Goal: Navigation & Orientation: Find specific page/section

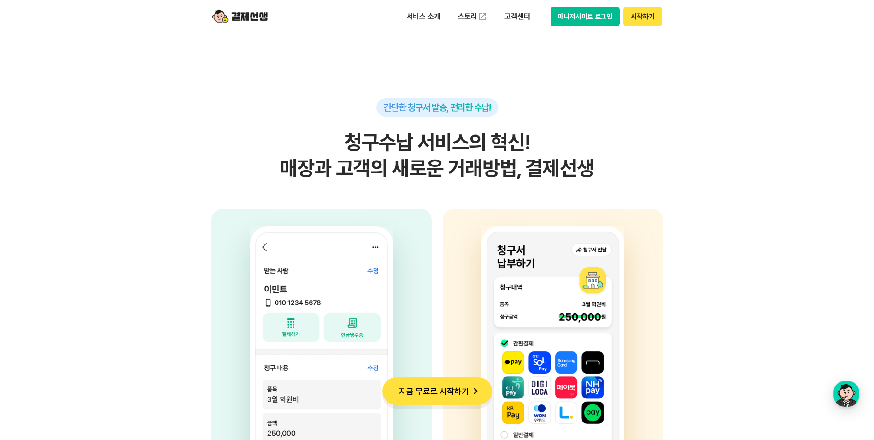
scroll to position [2397, 0]
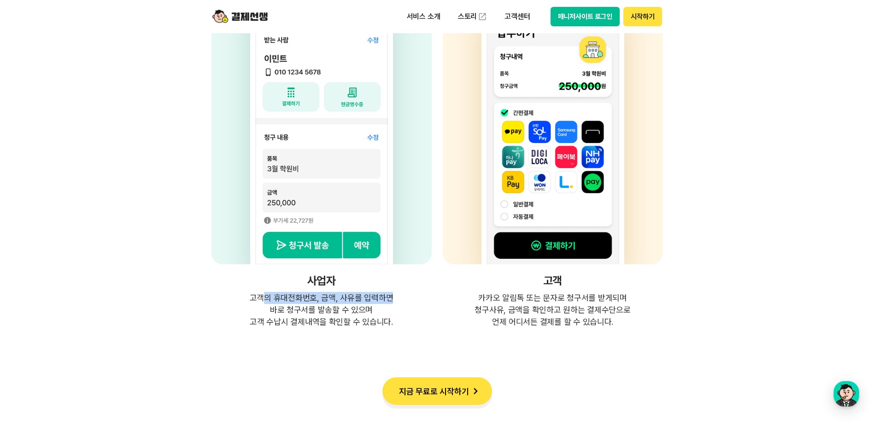
drag, startPoint x: 275, startPoint y: 286, endPoint x: 490, endPoint y: 322, distance: 217.8
click at [490, 322] on div "사업자 고객의 휴대전화번호, 금액, 사유를 입력하면 바로 청구서를 발송할 수 있으며 고객 수납시 결제내역을 확인할 수 있습니다. 고객 카카오 …" at bounding box center [438, 152] width 452 height 349
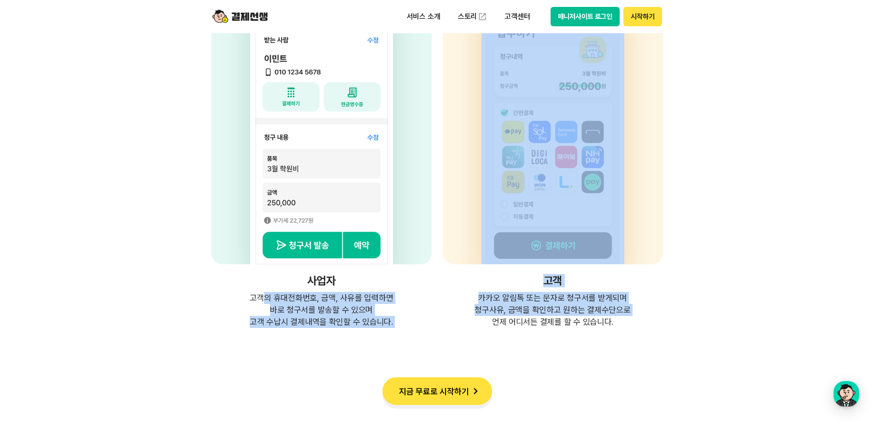
click at [491, 322] on p "카카오 알림톡 또는 문자로 청구서를 받게되며 청구사유, 금액을 확인하고 원하는 결제수단으로 언제 어디서든 결제를 할 수 있습니다." at bounding box center [553, 310] width 220 height 36
drag, startPoint x: 207, startPoint y: 281, endPoint x: 621, endPoint y: 340, distance: 418.5
drag, startPoint x: 621, startPoint y: 340, endPoint x: 632, endPoint y: 342, distance: 10.3
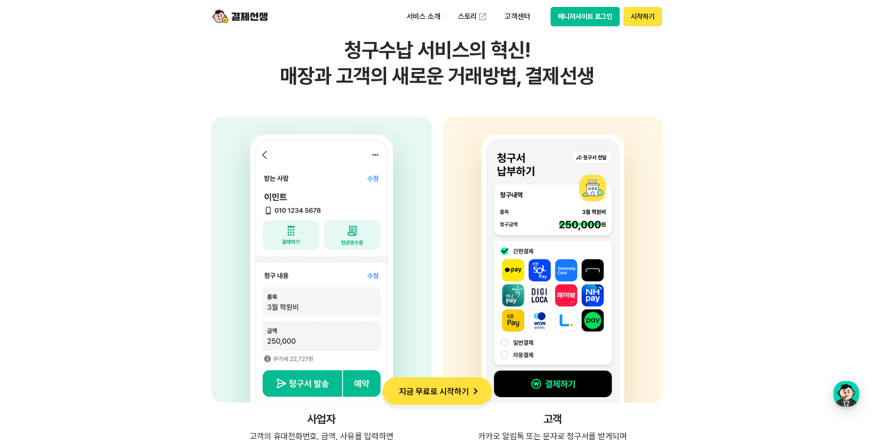
scroll to position [2627, 0]
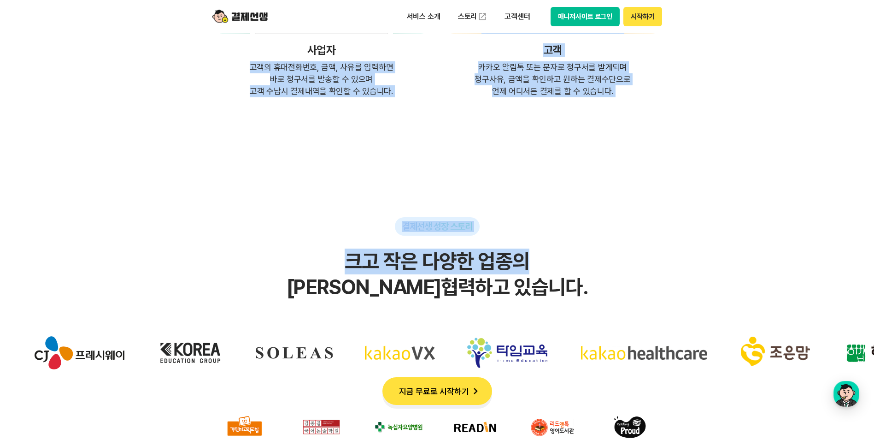
drag, startPoint x: 244, startPoint y: 68, endPoint x: 616, endPoint y: 269, distance: 422.8
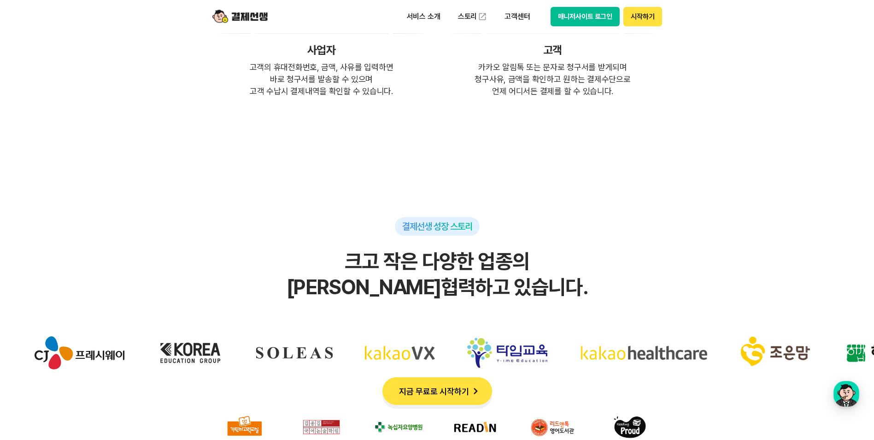
drag, startPoint x: 616, startPoint y: 269, endPoint x: 582, endPoint y: 279, distance: 35.7
click at [582, 278] on h2 "크고 작은 다양한 업종의 파트너사들과 협력하고 있습니다." at bounding box center [437, 274] width 838 height 52
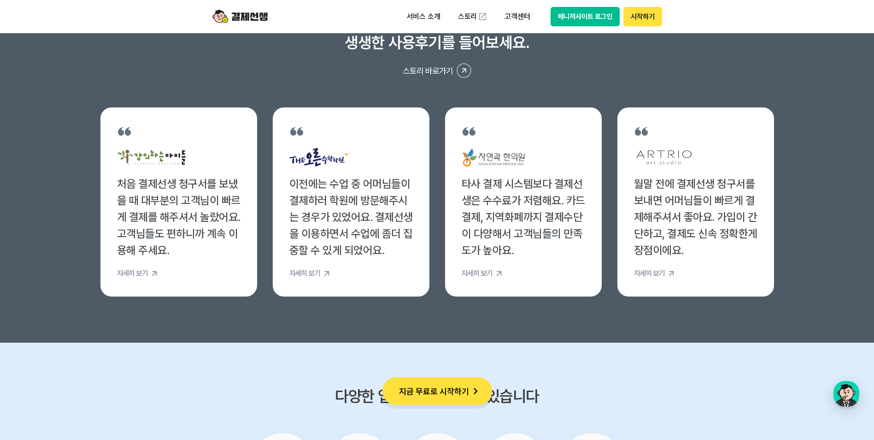
scroll to position [3319, 0]
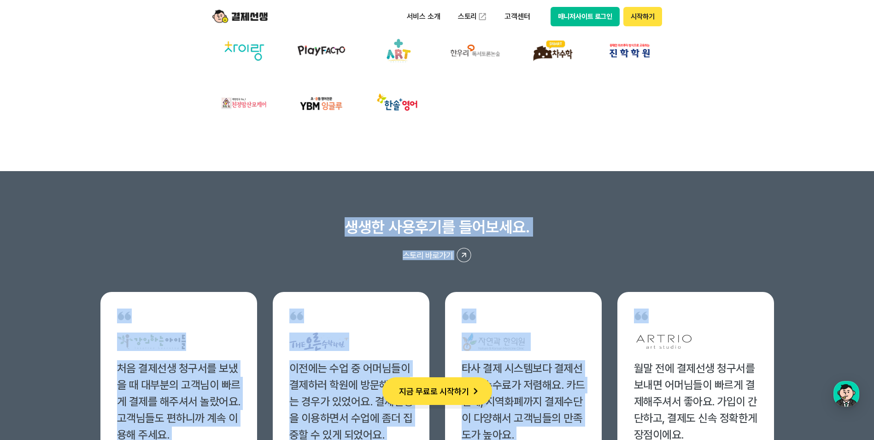
drag, startPoint x: 324, startPoint y: 189, endPoint x: 712, endPoint y: 389, distance: 436.9
click at [712, 389] on section "생생한 사용후기를 들어보세요. 스토리 바로가기 처음 결제선생 청구서를 보냈을 때 대부분의 고객님이 빠르게 결제를 해주셔서 놀랐어요. 고객님들도…" at bounding box center [437, 349] width 874 height 356
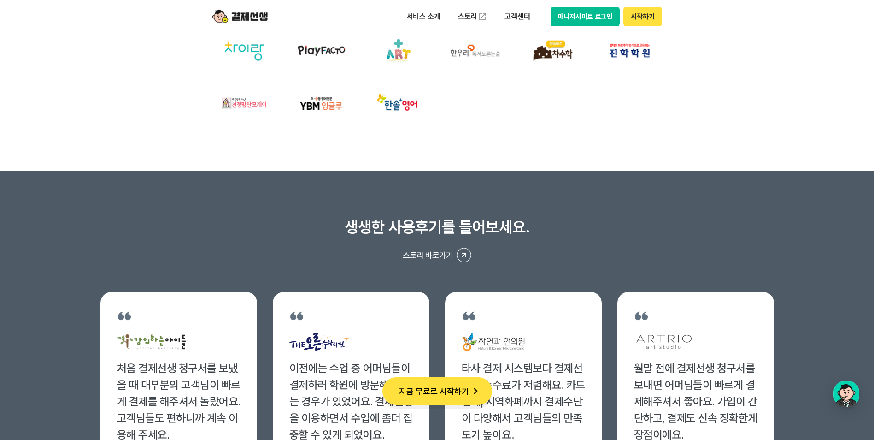
drag, startPoint x: 712, startPoint y: 389, endPoint x: 604, endPoint y: 156, distance: 256.8
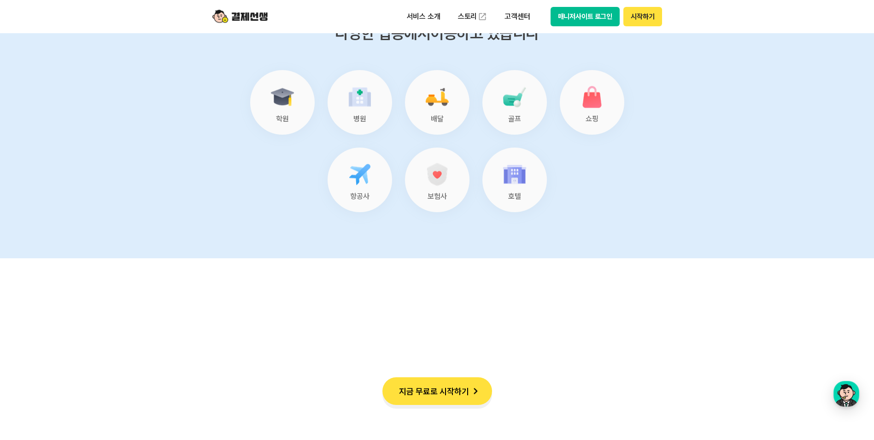
scroll to position [3780, 0]
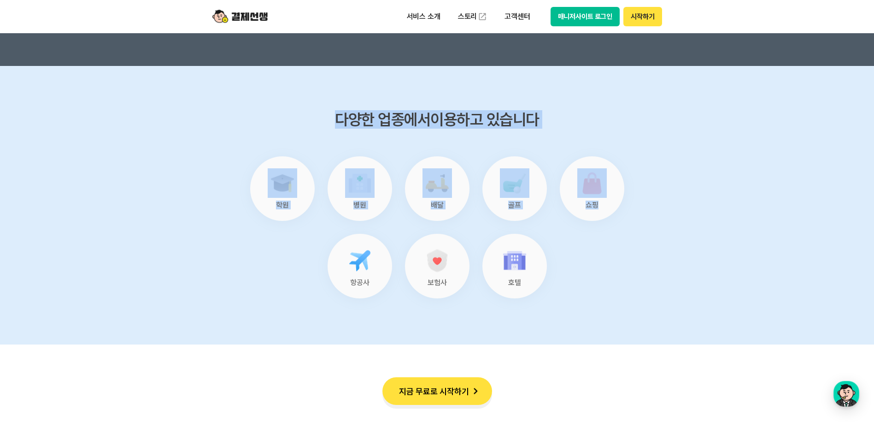
drag, startPoint x: 681, startPoint y: 318, endPoint x: 688, endPoint y: 322, distance: 8.5
click at [688, 322] on section "다양한 업종에서 이용하고 있습니다 학원 병원 배달 골프 쇼핑 항공사 보험사 호텔" at bounding box center [437, 205] width 874 height 278
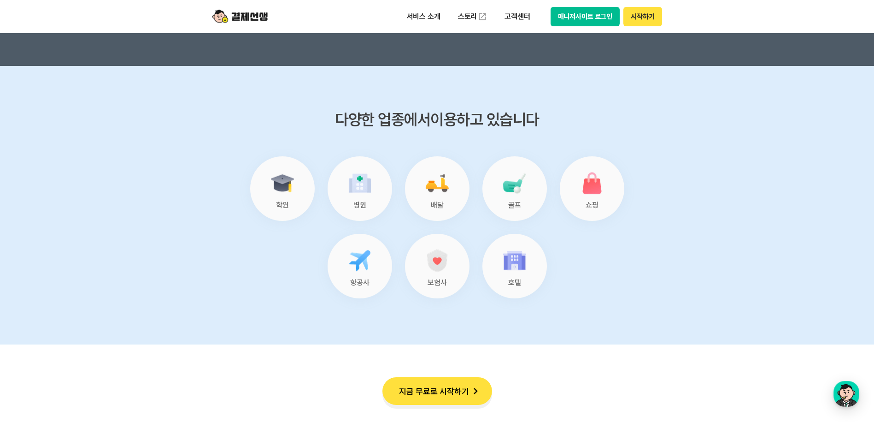
drag, startPoint x: 688, startPoint y: 322, endPoint x: 625, endPoint y: 303, distance: 66.5
click at [625, 303] on section "다양한 업종에서 이용하고 있습니다 학원 병원 배달 골프 쇼핑 항공사 보험사 호텔" at bounding box center [437, 205] width 874 height 278
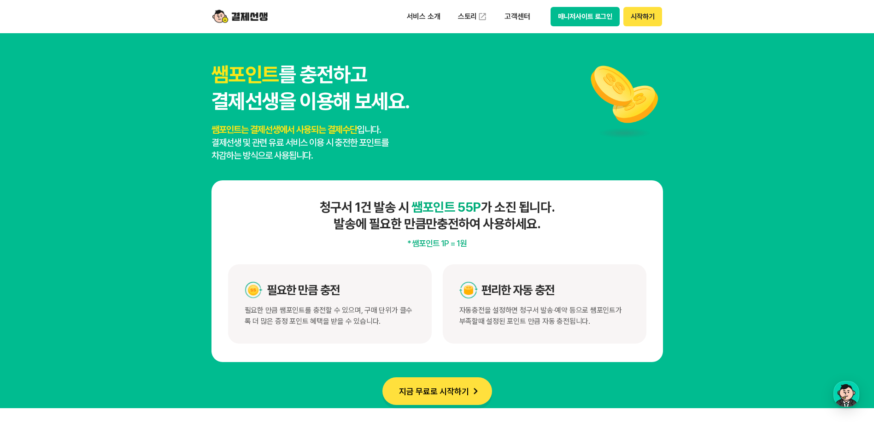
scroll to position [4517, 0]
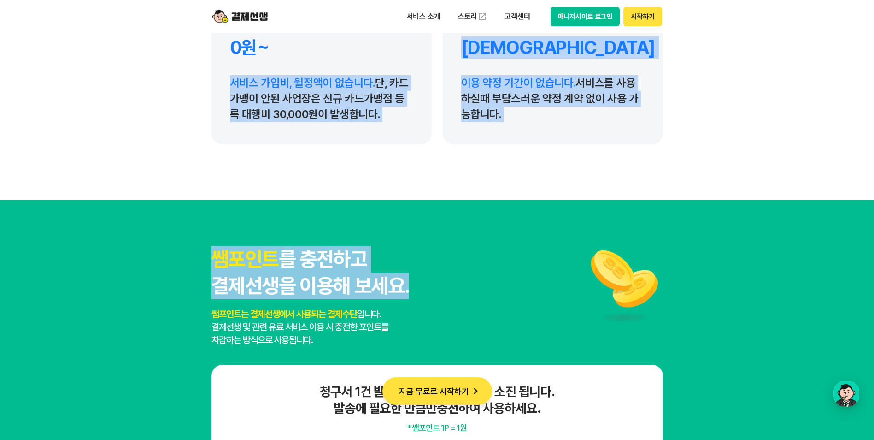
drag, startPoint x: 152, startPoint y: 59, endPoint x: 449, endPoint y: 301, distance: 384.3
drag, startPoint x: 449, startPoint y: 301, endPoint x: 354, endPoint y: 295, distance: 96.1
click at [413, 303] on div "쌤포인트 를 충전하고 결제선생을 이용해 보세요. 쌤포인트는 결제선생에서 사용되는 결제수단 입니다. 결제선생 및 관련 유료 서비스 이용 시 충전…" at bounding box center [438, 296] width 452 height 100
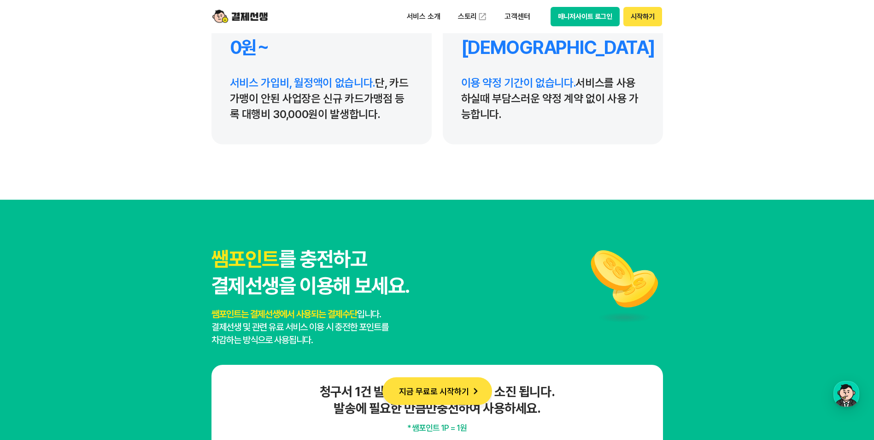
drag, startPoint x: 213, startPoint y: 250, endPoint x: 420, endPoint y: 339, distance: 225.3
click at [420, 339] on div "쌤포인트 를 충전하고 결제선생을 이용해 보세요. 쌤포인트는 결제선생에서 사용되는 결제수단 입니다. 결제선생 및 관련 유료 서비스 이용 시 충전…" at bounding box center [438, 296] width 452 height 100
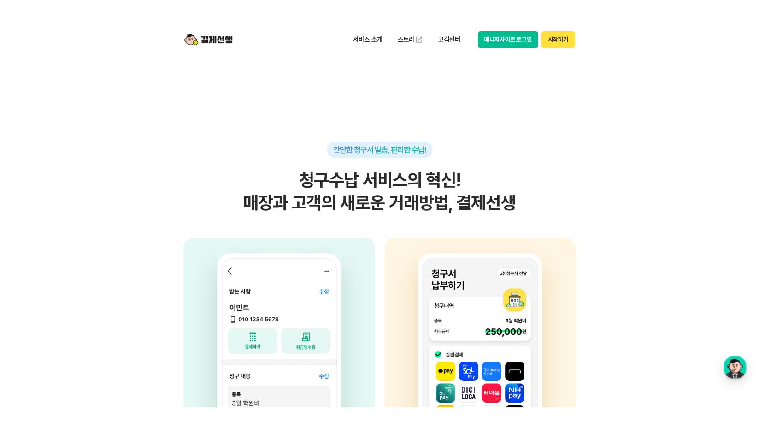
scroll to position [0, 0]
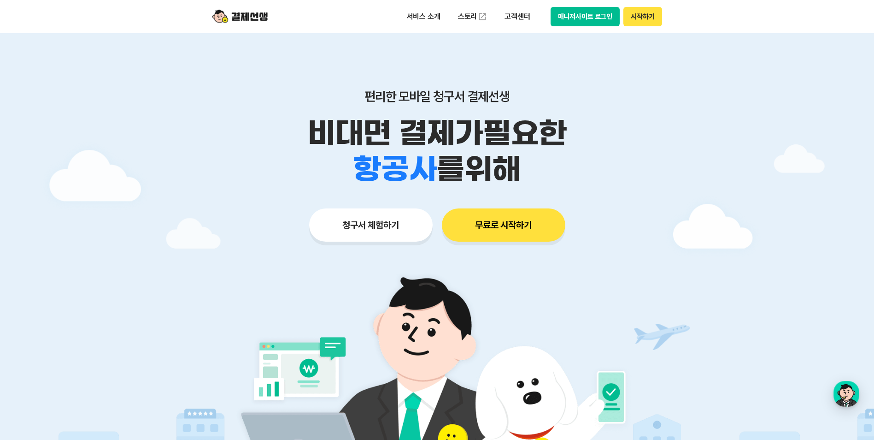
drag, startPoint x: 774, startPoint y: 349, endPoint x: 303, endPoint y: -17, distance: 596.8
click at [428, 15] on p "서비스 소개" at bounding box center [424, 16] width 47 height 17
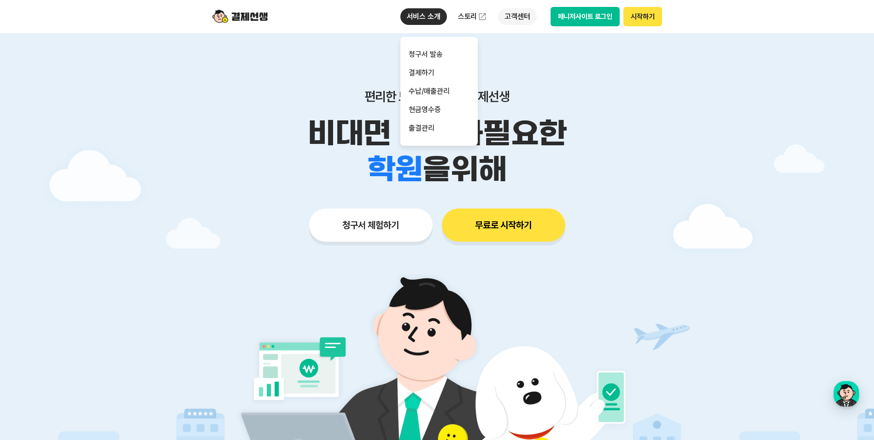
click at [519, 20] on p "고객센터" at bounding box center [517, 16] width 38 height 17
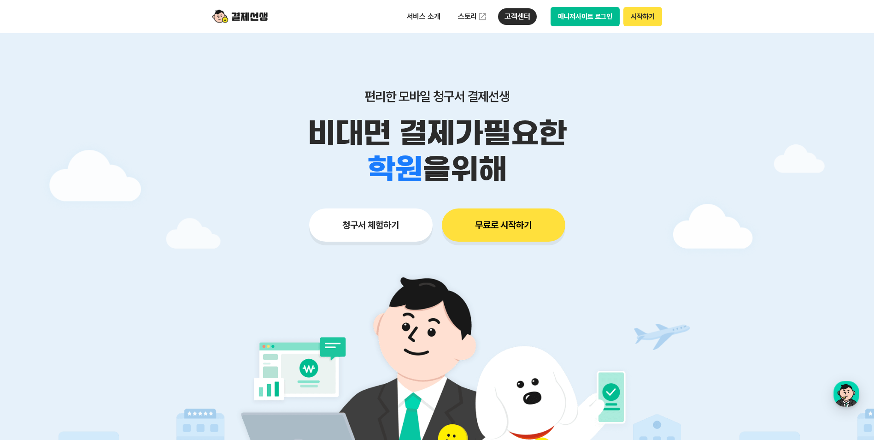
click at [582, 13] on button "매니저사이트 로그인" at bounding box center [586, 16] width 70 height 19
